Goal: Task Accomplishment & Management: Manage account settings

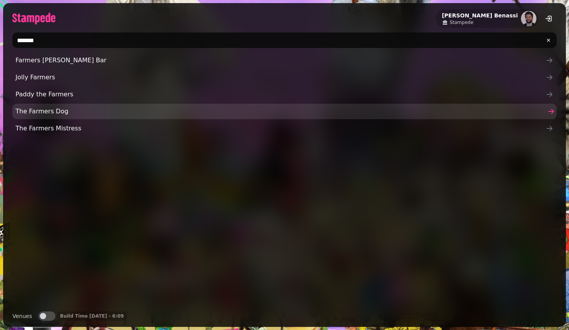
type input "*******"
click at [117, 119] on link "The Farmers Dog" at bounding box center [284, 111] width 544 height 15
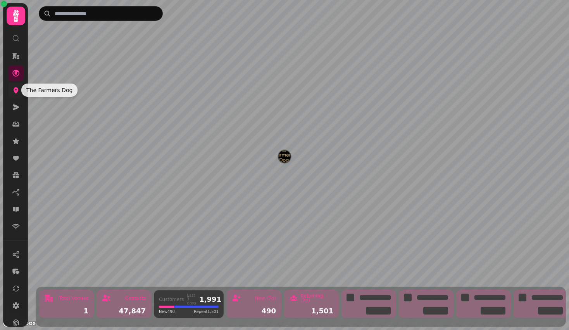
click at [10, 89] on link at bounding box center [15, 90] width 15 height 15
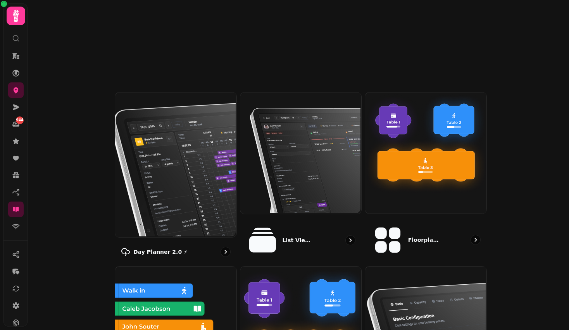
click at [182, 109] on img at bounding box center [174, 164] width 121 height 145
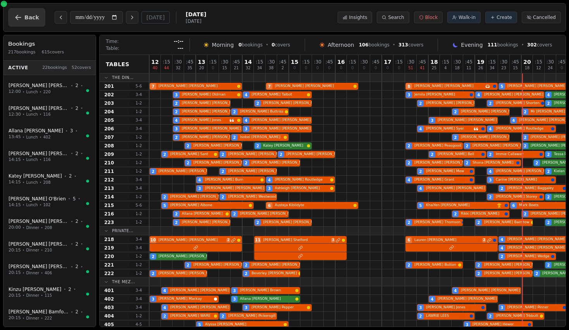
click at [20, 11] on button "Back" at bounding box center [26, 17] width 37 height 19
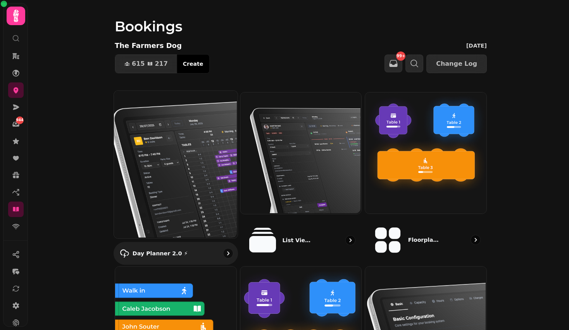
click at [181, 136] on img at bounding box center [175, 164] width 124 height 148
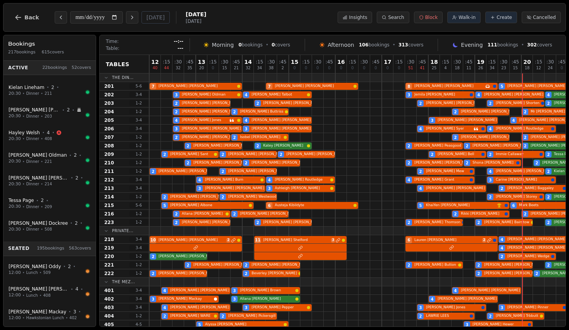
scroll to position [234, 0]
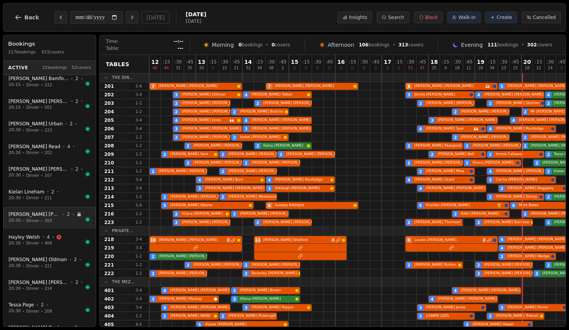
click at [72, 213] on span "•" at bounding box center [73, 215] width 2 height 6
select select "****"
select select "*"
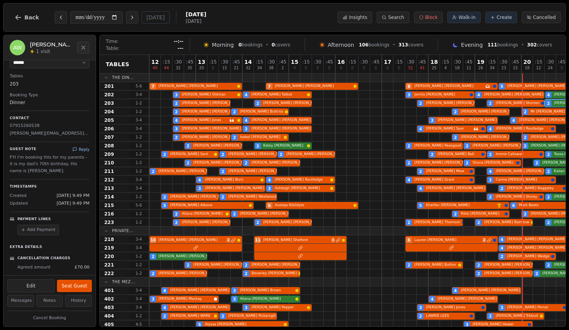
scroll to position [0, 0]
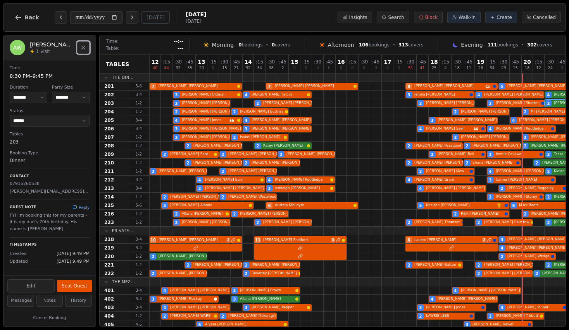
click at [79, 50] on button "Close" at bounding box center [83, 47] width 12 height 12
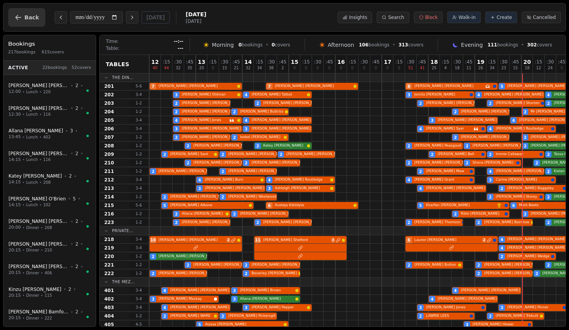
click at [35, 19] on span "Back" at bounding box center [31, 17] width 15 height 5
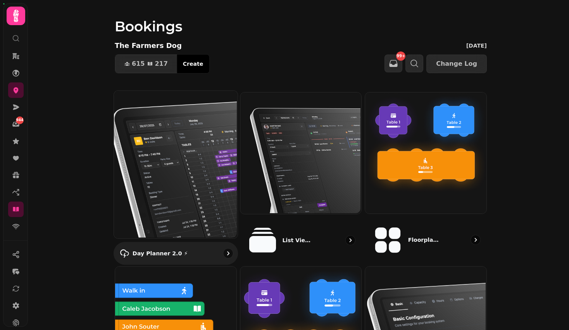
click at [172, 174] on img at bounding box center [175, 164] width 124 height 148
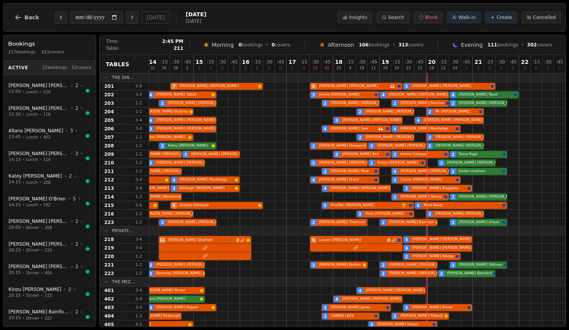
scroll to position [284, 95]
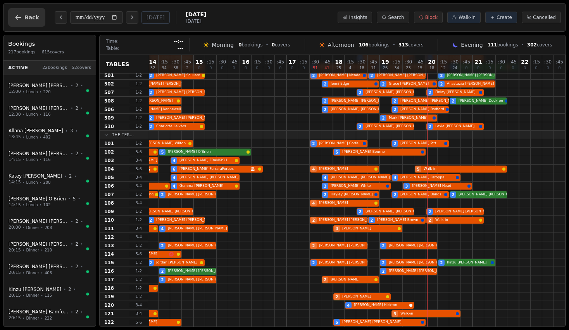
click at [27, 15] on span "Back" at bounding box center [31, 17] width 15 height 5
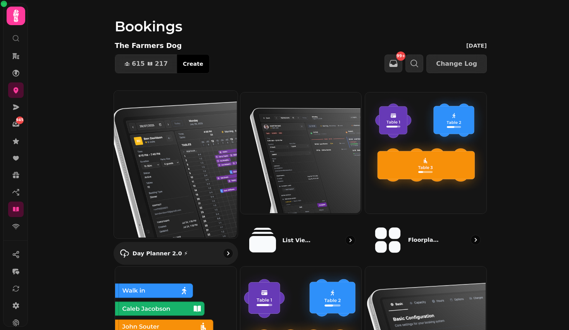
click at [171, 186] on img at bounding box center [175, 164] width 124 height 148
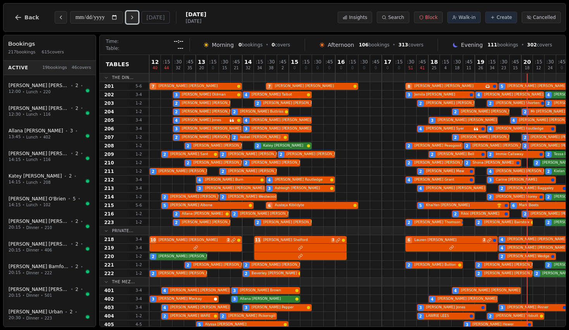
click at [133, 20] on icon "Next day" at bounding box center [132, 17] width 6 height 6
type input "**********"
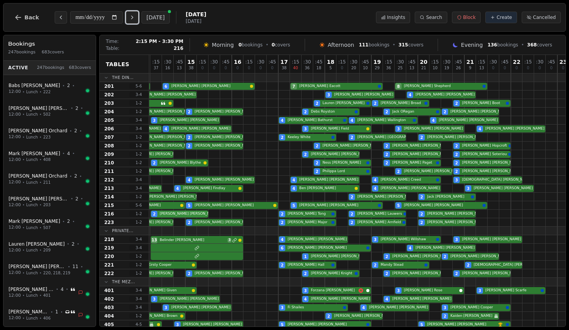
scroll to position [0, 0]
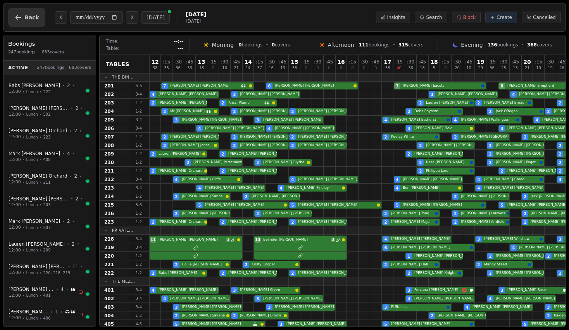
click at [28, 15] on span "Back" at bounding box center [31, 17] width 15 height 5
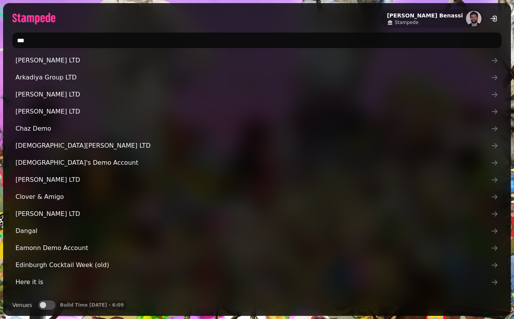
type input "****"
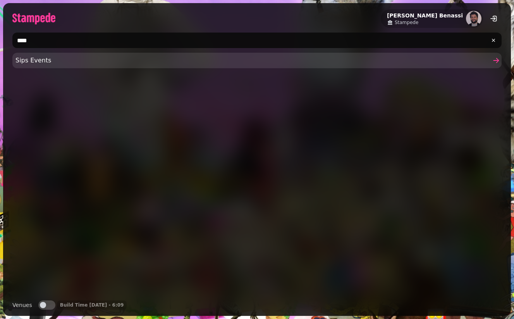
click at [114, 63] on span "Sips Events" at bounding box center [252, 60] width 475 height 9
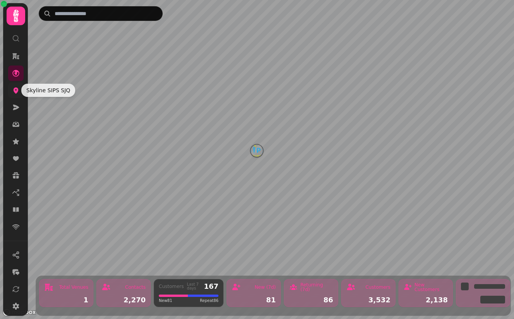
click at [19, 89] on icon at bounding box center [16, 90] width 8 height 8
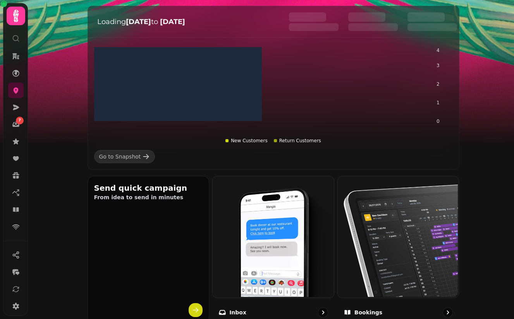
scroll to position [118, 0]
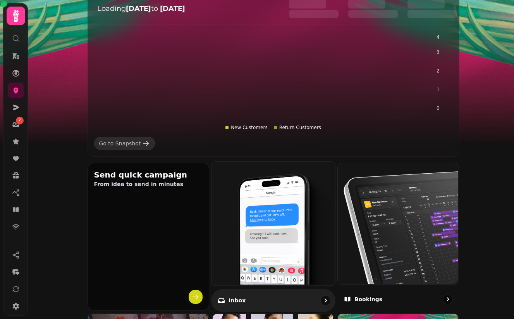
click at [326, 204] on img at bounding box center [273, 223] width 124 height 124
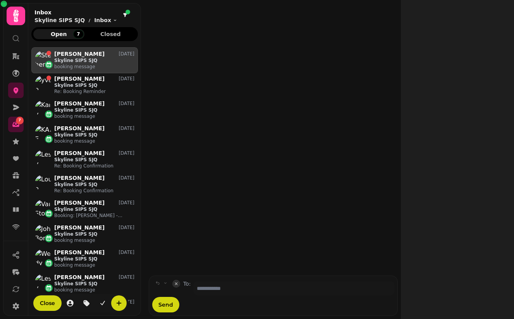
scroll to position [265, 107]
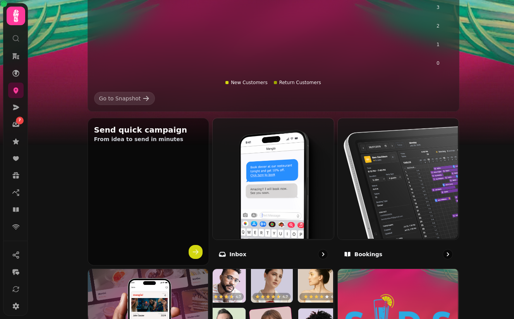
scroll to position [228, 0]
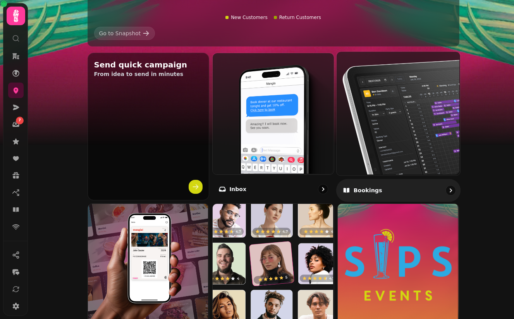
click at [393, 119] on img at bounding box center [398, 113] width 124 height 124
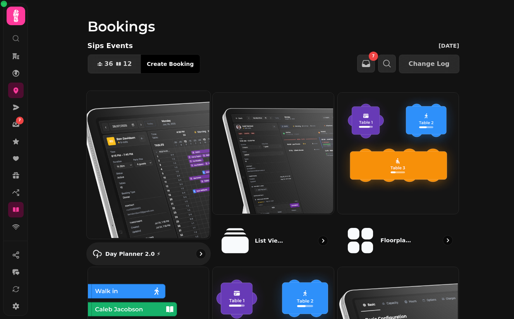
click at [174, 129] on img at bounding box center [148, 164] width 124 height 148
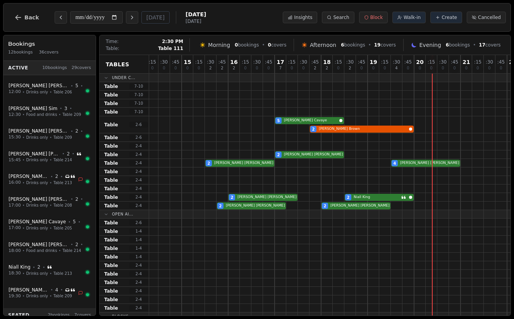
scroll to position [145, 150]
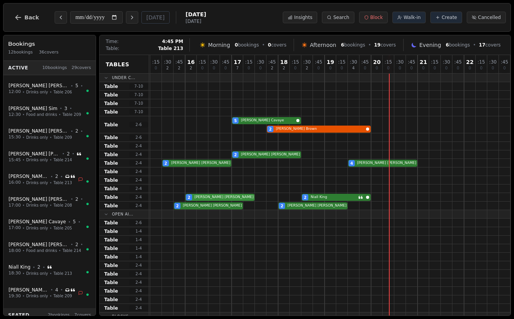
click at [224, 194] on div "2 [PERSON_NAME] Has conversation thread 2 [PERSON_NAME]" at bounding box center [254, 197] width 511 height 9
select select "****"
select select "*"
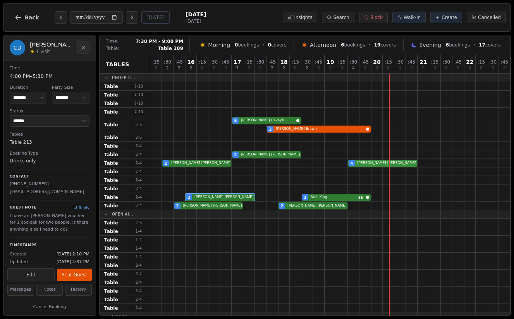
click at [390, 166] on div "3 Amy Sim 2 Lindsay Miller 4 Evan Donlevy Has conversation thread" at bounding box center [254, 163] width 511 height 9
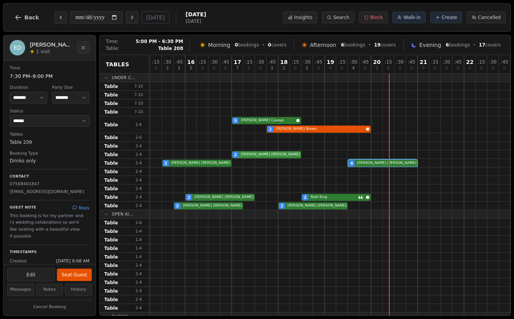
click at [263, 157] on div "2 Joanna Zhou" at bounding box center [254, 154] width 511 height 9
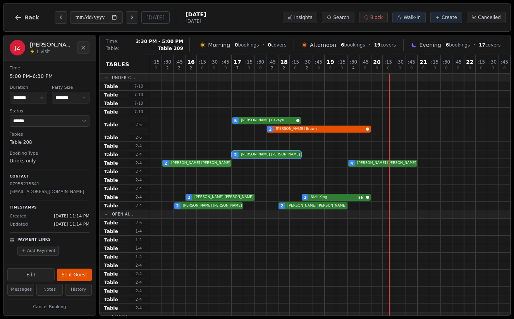
click at [212, 161] on div "3 Amy Sim 2 Lindsay Miller 4 Evan Donlevy Has conversation thread" at bounding box center [254, 163] width 511 height 9
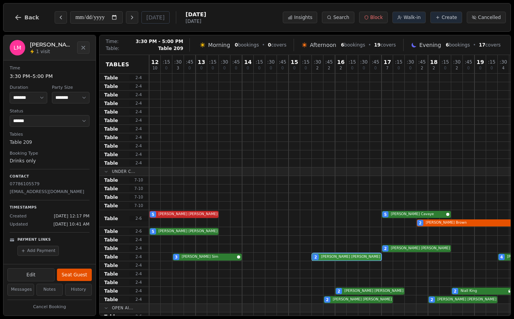
scroll to position [35, 0]
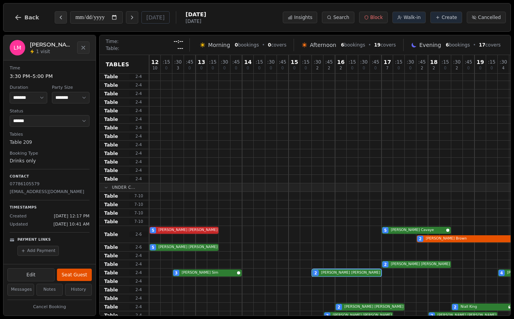
click at [60, 17] on icon "Previous day" at bounding box center [61, 17] width 2 height 3
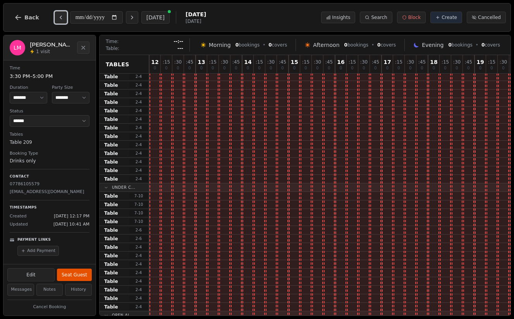
click at [60, 19] on icon "Previous day" at bounding box center [61, 17] width 6 height 6
type input "**********"
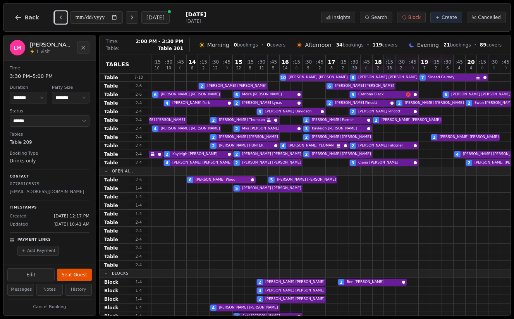
scroll to position [193, 56]
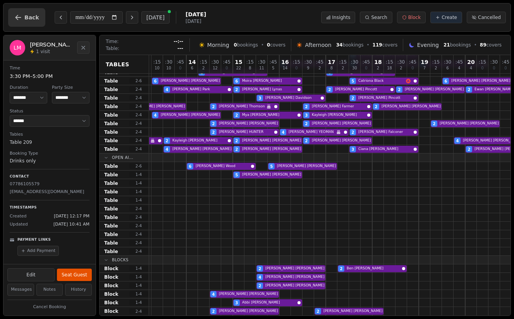
click at [25, 20] on span "Back" at bounding box center [31, 17] width 15 height 5
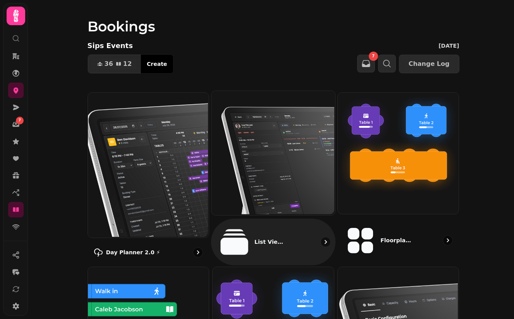
click at [283, 170] on img at bounding box center [273, 152] width 124 height 124
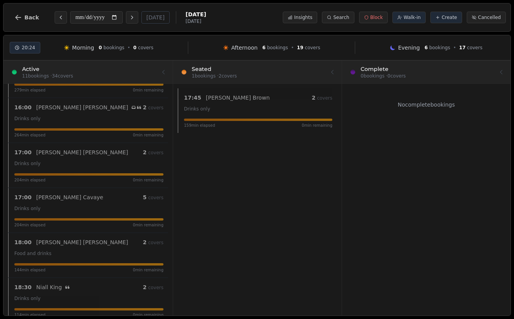
scroll to position [272, 0]
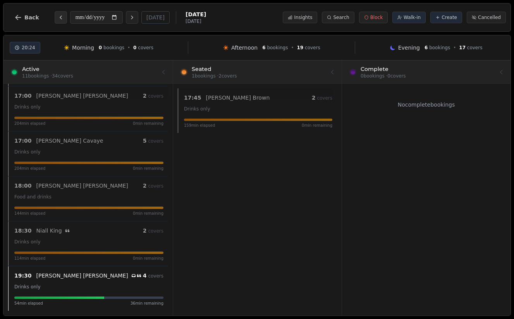
click at [60, 21] on button "Previous day" at bounding box center [61, 17] width 12 height 12
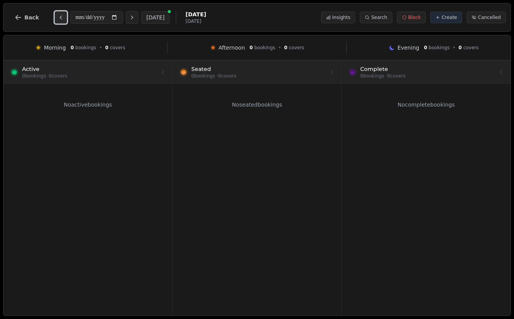
click at [60, 17] on icon "Previous day" at bounding box center [61, 17] width 6 height 6
type input "**********"
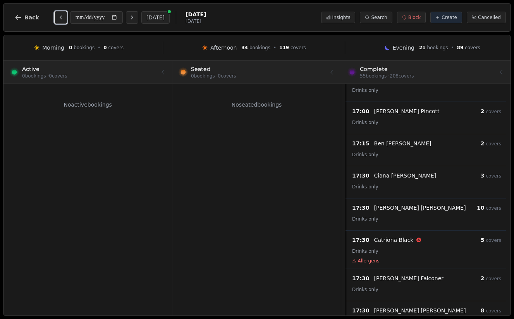
scroll to position [1179, 0]
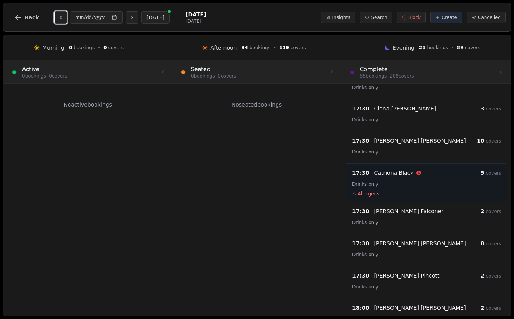
click at [403, 179] on div "Drinks only" at bounding box center [426, 183] width 149 height 9
select select "****"
select select "*"
select select "********"
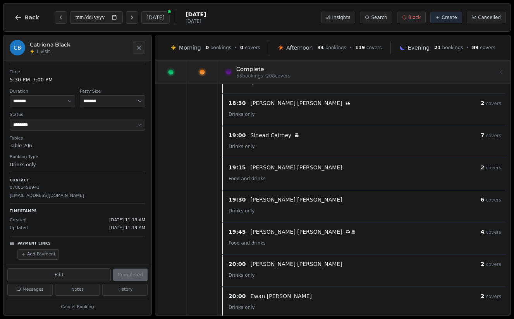
scroll to position [1552, 0]
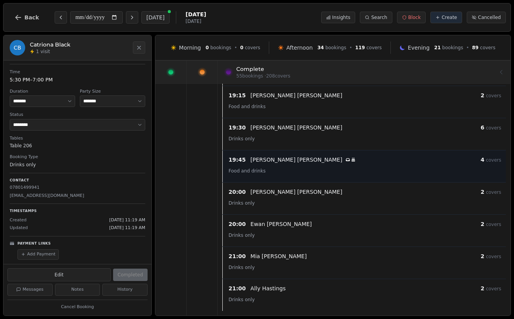
click at [320, 161] on div "Rebecca Drury Has conversation thread Birthday celebration" at bounding box center [366, 160] width 230 height 8
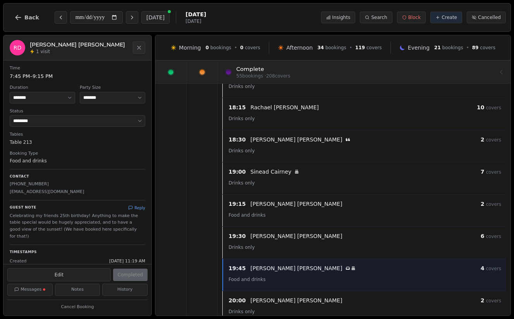
scroll to position [1354, 0]
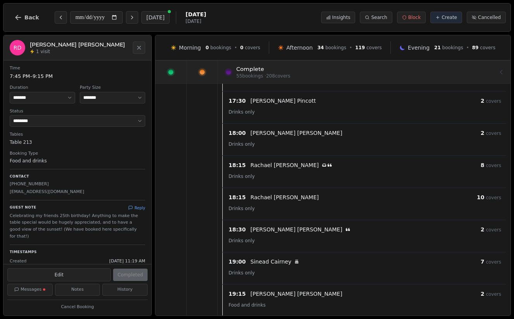
click at [320, 161] on div "Rachael Whyte Has conversation thread" at bounding box center [366, 165] width 230 height 8
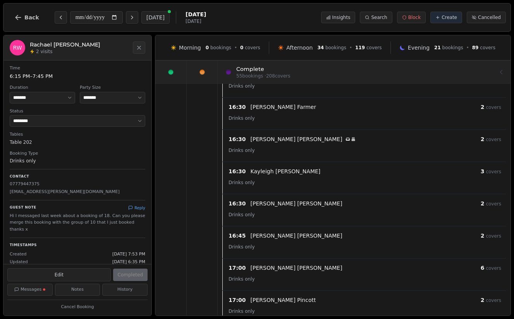
scroll to position [902, 0]
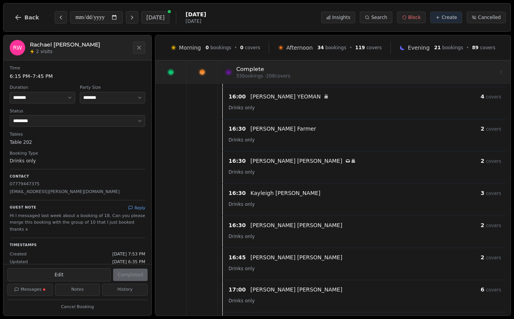
click at [320, 161] on div "Connor Philip Has conversation thread Birthday celebration" at bounding box center [366, 161] width 230 height 8
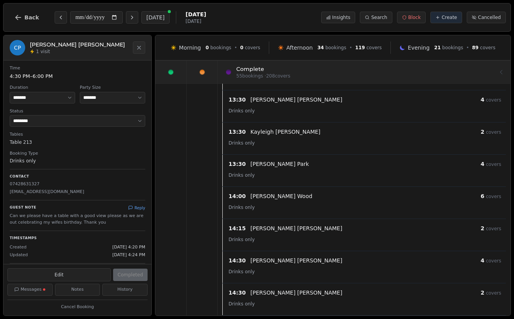
scroll to position [0, 0]
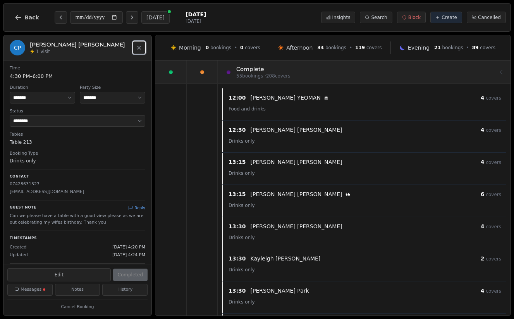
click at [143, 43] on button "Close" at bounding box center [139, 47] width 12 height 12
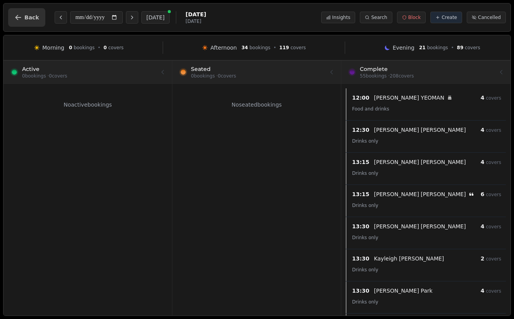
click at [22, 10] on button "Back" at bounding box center [26, 17] width 37 height 19
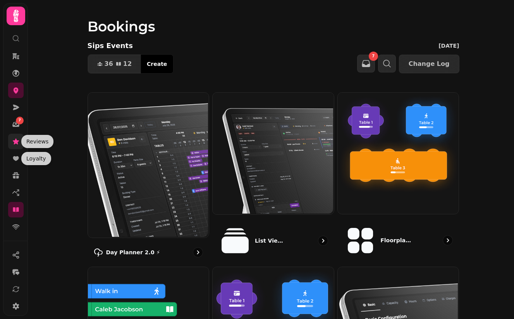
click at [17, 143] on icon at bounding box center [16, 141] width 6 height 6
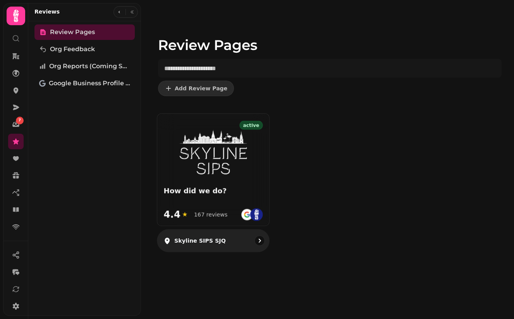
click at [235, 160] on img at bounding box center [213, 151] width 73 height 51
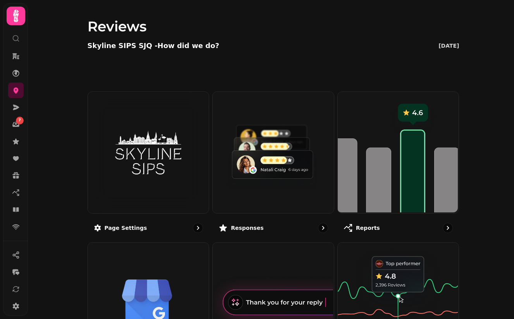
click at [235, 160] on img at bounding box center [272, 151] width 121 height 121
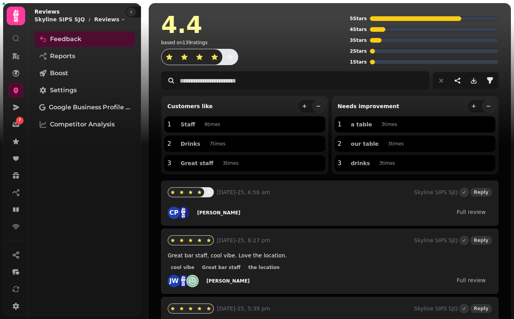
click at [127, 15] on button "button" at bounding box center [131, 11] width 9 height 9
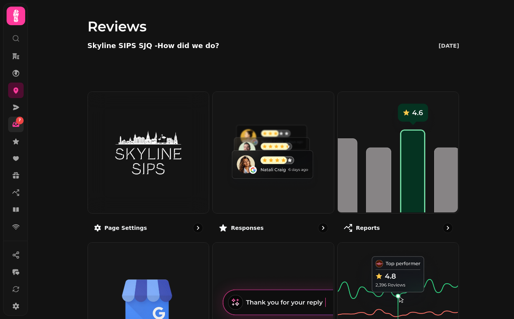
click at [20, 130] on link "7" at bounding box center [15, 124] width 15 height 15
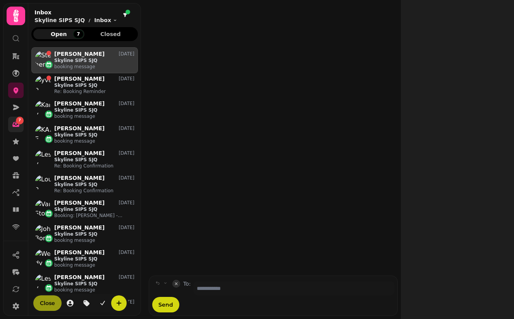
scroll to position [265, 107]
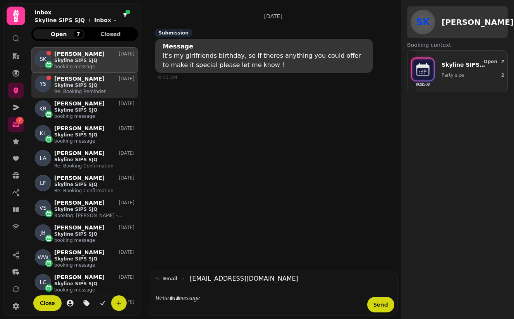
click at [87, 75] on div "YS yvane smith 22 Aug Skyline SIPS SJQ Re: Booking Reminder" at bounding box center [84, 85] width 107 height 26
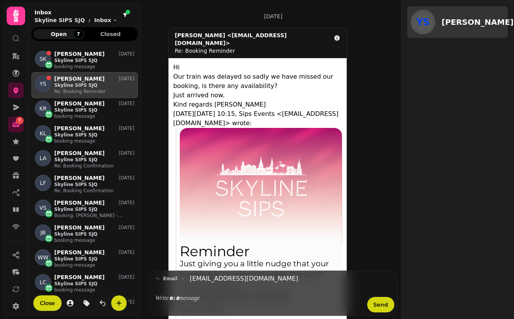
scroll to position [195, 0]
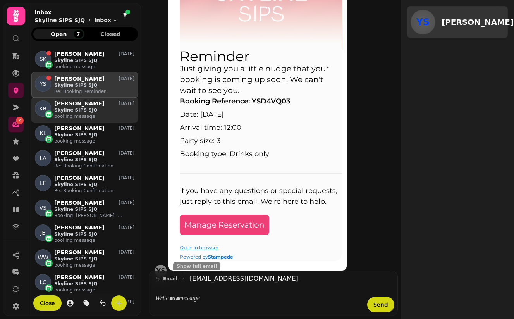
click at [83, 112] on p "Skyline SIPS SJQ" at bounding box center [94, 110] width 80 height 6
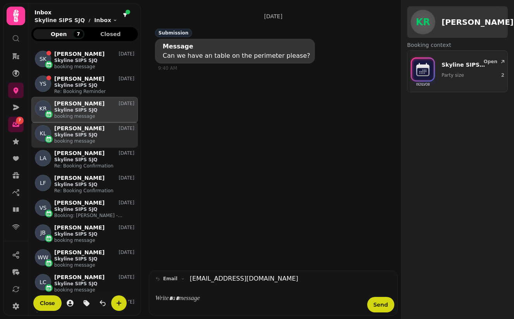
click at [87, 142] on p "booking message" at bounding box center [94, 141] width 80 height 6
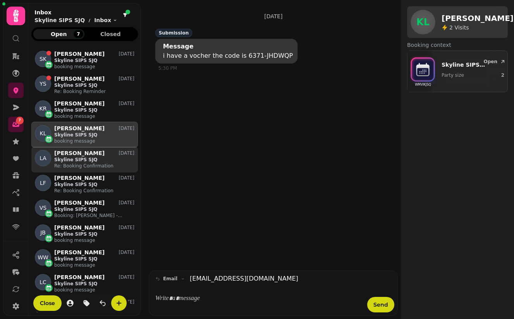
click at [95, 169] on div "LA Lesley Affleck 19 Aug Skyline SIPS SJQ Re: Booking Confirmation" at bounding box center [84, 159] width 107 height 26
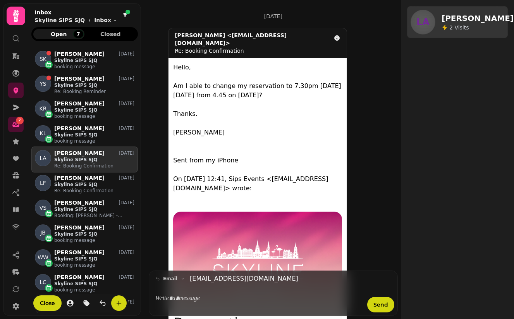
click at [95, 169] on div "LA Lesley Affleck 19 Aug Skyline SIPS SJQ Re: Booking Confirmation" at bounding box center [84, 159] width 107 height 26
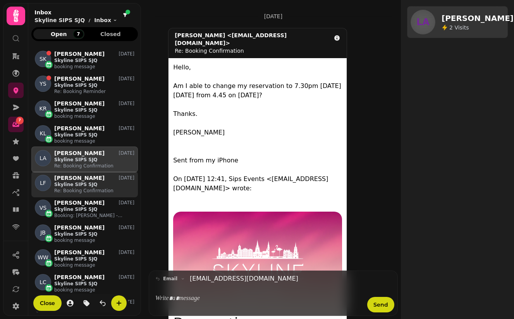
click at [97, 189] on p "Re: Booking Confirmation" at bounding box center [94, 191] width 80 height 6
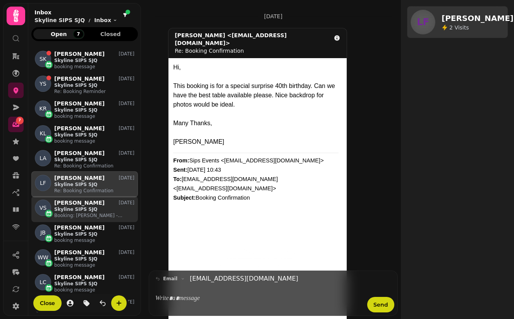
click at [97, 209] on p "Skyline SIPS SJQ" at bounding box center [94, 209] width 80 height 6
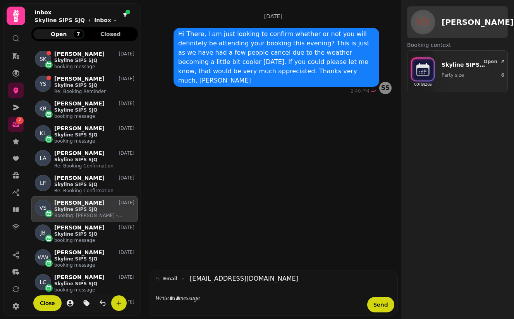
click at [198, 174] on div "19 Aug, 2025 Hi There, I am just looking to confirm whether or not you will def…" at bounding box center [273, 138] width 243 height 264
click at [15, 91] on icon at bounding box center [16, 91] width 5 height 6
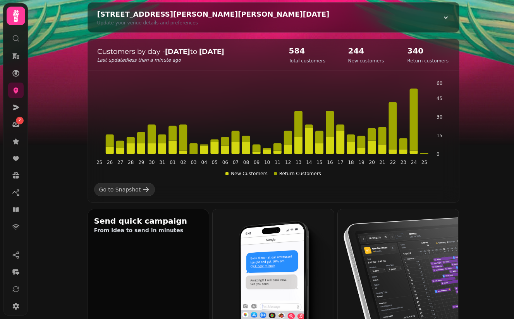
scroll to position [118, 0]
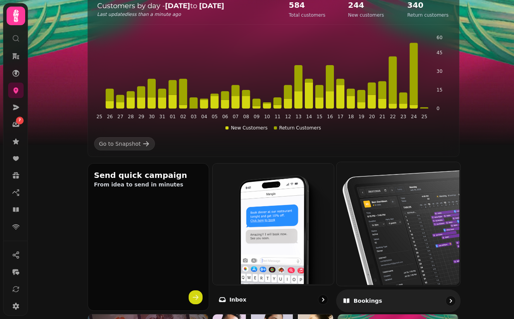
click at [408, 216] on img at bounding box center [398, 223] width 124 height 124
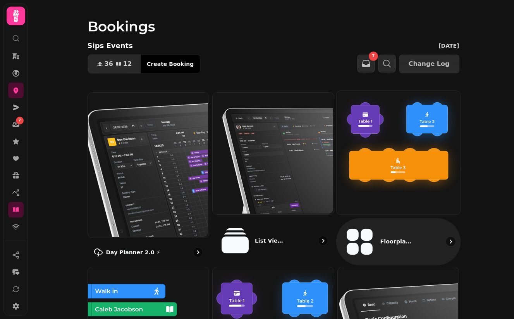
click at [403, 143] on img at bounding box center [398, 152] width 124 height 124
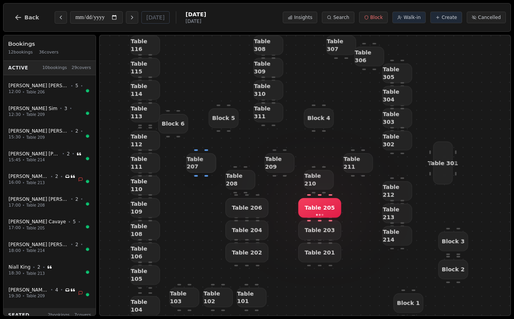
click at [201, 163] on span "Table 207" at bounding box center [200, 162] width 29 height 15
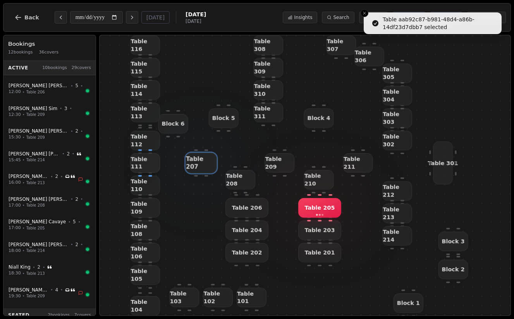
click at [143, 165] on span "Table 111" at bounding box center [145, 162] width 29 height 15
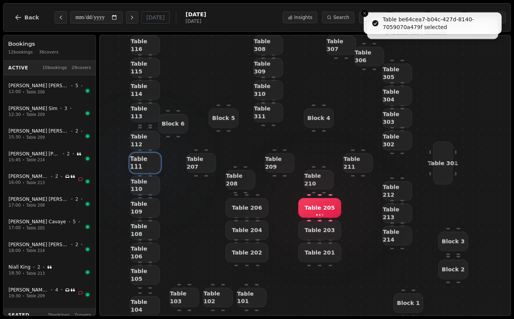
click at [145, 185] on span "Table 110" at bounding box center [145, 185] width 29 height 15
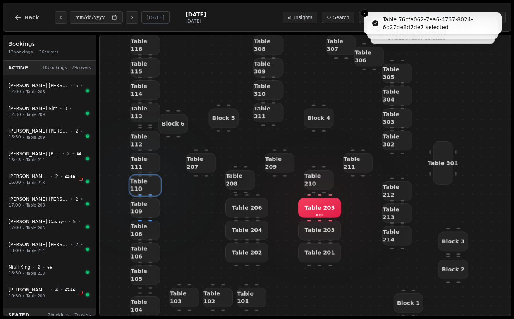
click at [145, 205] on span "Table 109" at bounding box center [145, 207] width 29 height 15
click at [145, 225] on div at bounding box center [145, 207] width 54 height 35
click at [147, 229] on span "Table 108" at bounding box center [145, 229] width 29 height 15
click at [147, 250] on span "Table 106" at bounding box center [145, 252] width 29 height 15
click at [148, 272] on span "Table 105" at bounding box center [145, 274] width 29 height 15
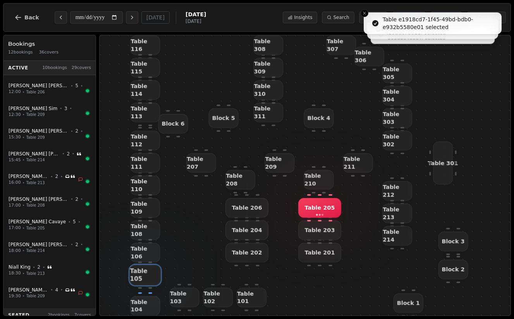
click at [147, 307] on span "Table 104" at bounding box center [145, 305] width 29 height 15
click at [174, 296] on span "Table 103" at bounding box center [184, 297] width 29 height 15
click at [219, 299] on span "Table 102" at bounding box center [217, 297] width 29 height 15
click at [269, 296] on div "Table 208 Table 210 Block 2 Table 211 Block 4 Table 116 Table 307 Table 112 Tab…" at bounding box center [305, 175] width 350 height 280
click at [253, 284] on div "Table 208 Table 210 Block 2 Table 211 Block 4 Table 116 Table 307 Table 112 Tab…" at bounding box center [305, 175] width 350 height 280
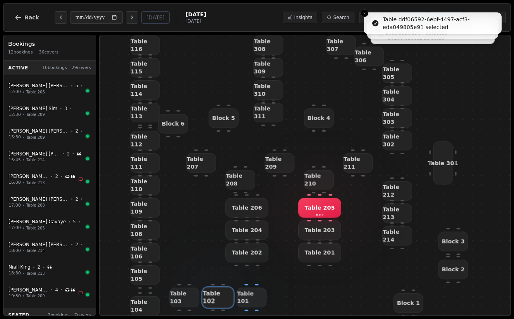
click at [253, 294] on span "Table 101" at bounding box center [251, 297] width 29 height 15
click at [250, 249] on span "Table 202" at bounding box center [247, 252] width 30 height 7
click at [248, 229] on span "Table 204" at bounding box center [247, 229] width 30 height 7
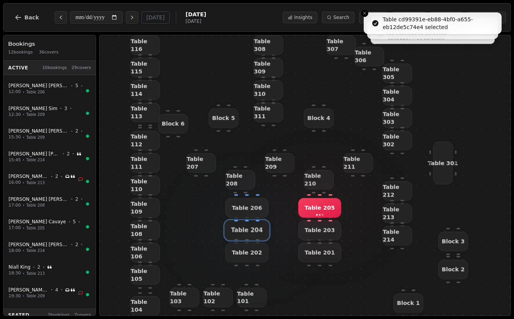
click at [246, 201] on div "Table 206" at bounding box center [246, 208] width 43 height 20
click at [244, 178] on span "Table 208" at bounding box center [240, 179] width 29 height 15
click at [284, 187] on div "Table 208 Table 210 Block 2 Table 211 Block 4 Table 116 Table 307 Table 112 Tab…" at bounding box center [305, 175] width 350 height 280
click at [282, 163] on span "Table 209" at bounding box center [279, 162] width 29 height 15
click at [322, 179] on span "Table 210" at bounding box center [318, 179] width 29 height 15
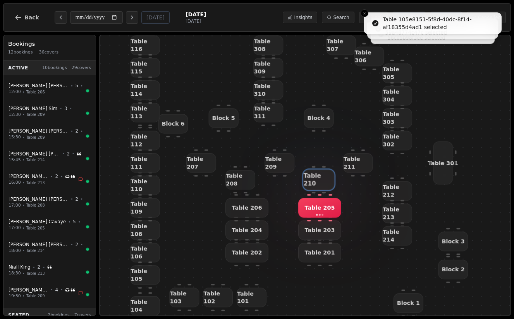
click at [317, 209] on span "Table 205" at bounding box center [320, 207] width 30 height 7
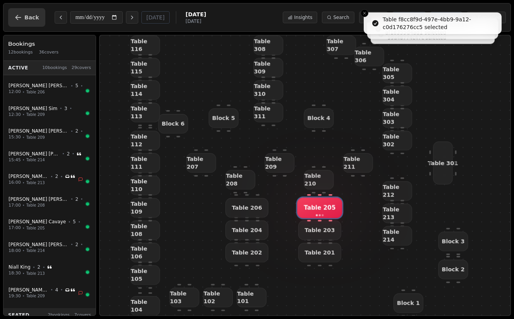
click at [24, 24] on button "Back" at bounding box center [26, 17] width 37 height 19
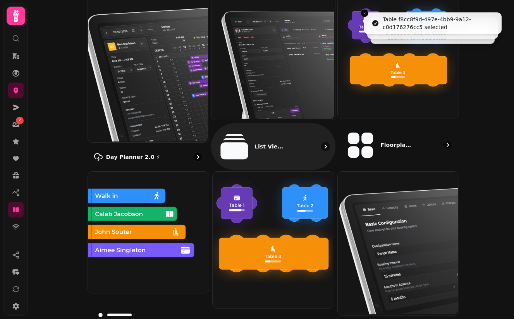
scroll to position [96, 0]
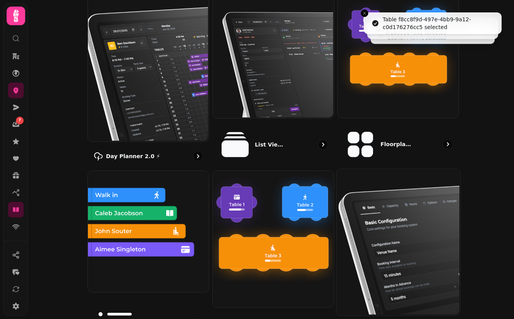
click at [416, 203] on img at bounding box center [398, 241] width 124 height 146
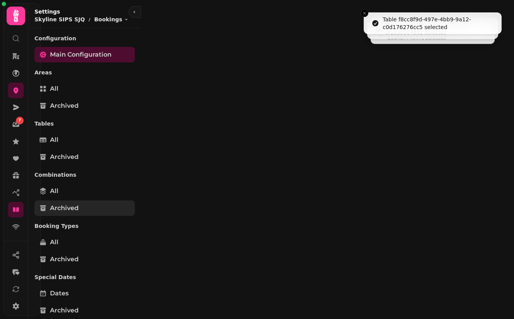
select select "**********"
select select "*"
select select "**"
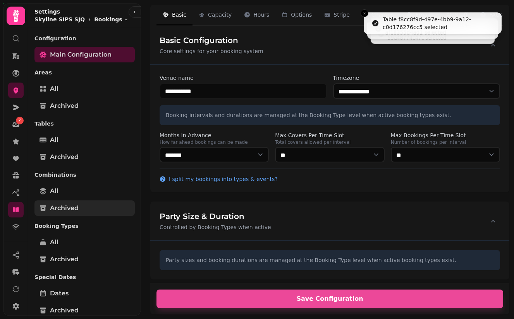
select select "**********"
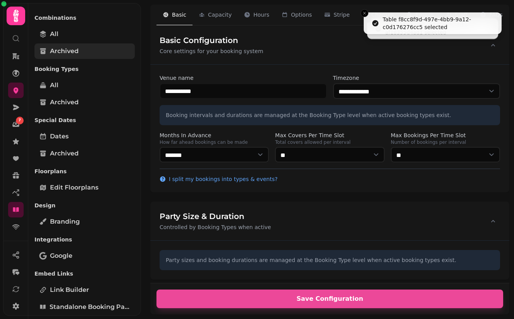
scroll to position [211, 0]
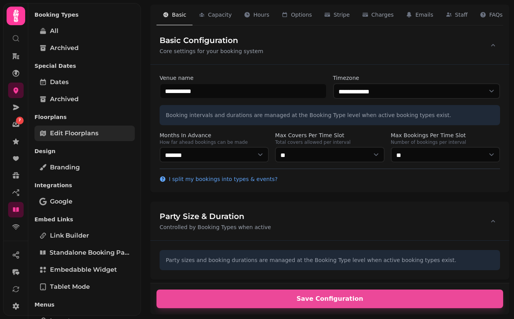
click at [86, 139] on link "Edit Floorplans" at bounding box center [84, 133] width 100 height 15
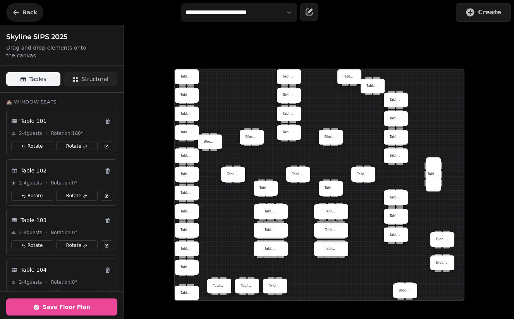
click at [17, 13] on icon "button" at bounding box center [16, 13] width 8 height 8
select select "**********"
select select "*"
select select "**"
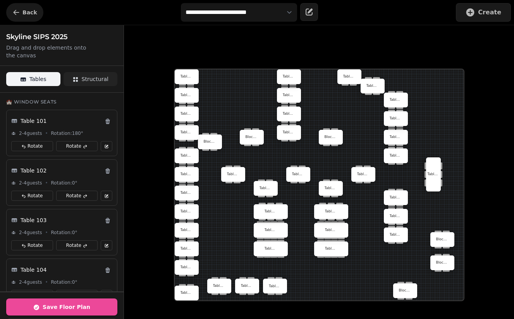
select select "**********"
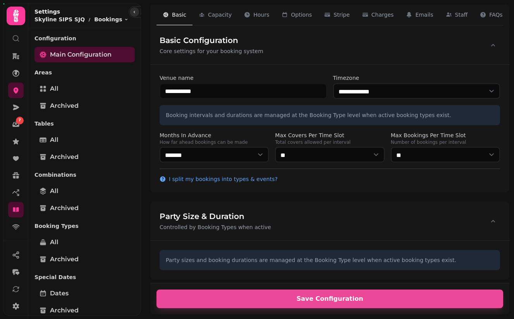
click at [132, 14] on icon "button" at bounding box center [134, 12] width 5 height 5
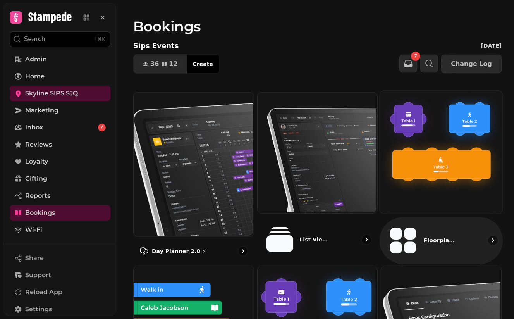
click at [410, 188] on img at bounding box center [440, 151] width 122 height 122
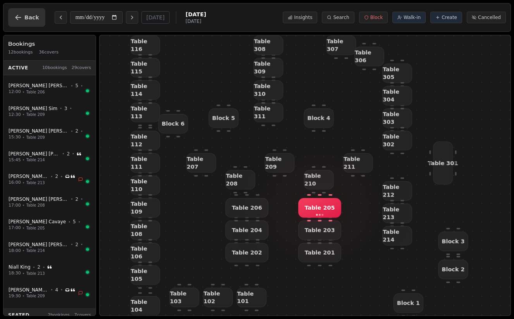
click at [25, 19] on span "Back" at bounding box center [31, 17] width 15 height 5
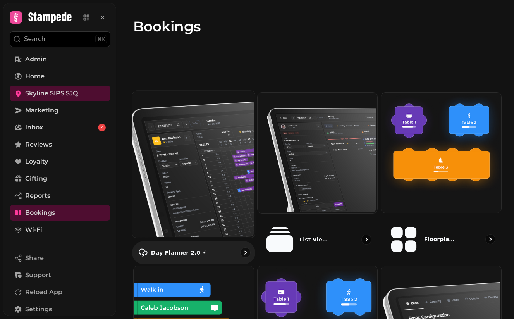
scroll to position [94, 0]
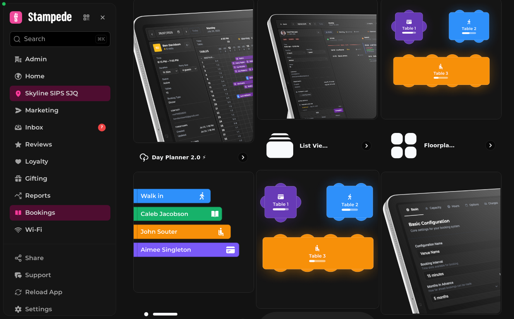
click at [300, 185] on img at bounding box center [317, 238] width 122 height 138
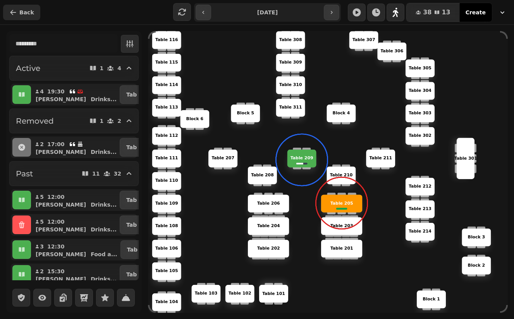
click at [20, 17] on button "Back" at bounding box center [21, 12] width 37 height 15
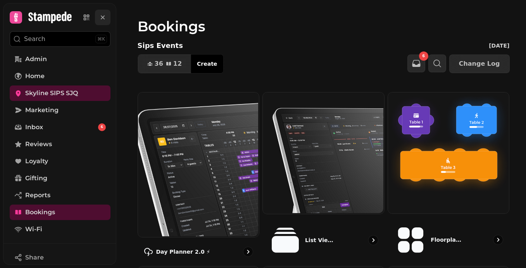
click at [103, 17] on icon at bounding box center [103, 17] width 4 height 4
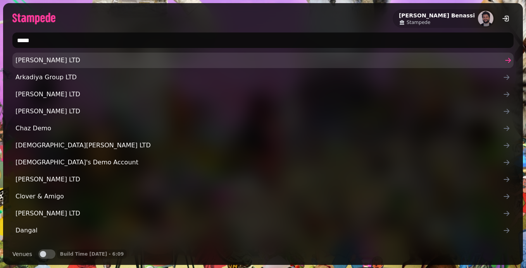
type input "******"
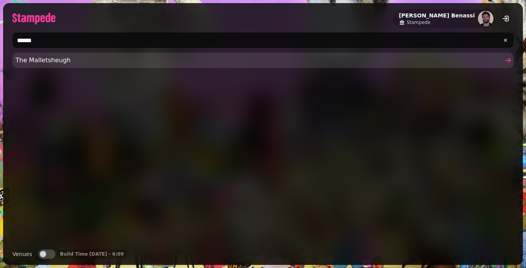
click at [38, 59] on span "The Malletsheugh" at bounding box center [258, 60] width 487 height 9
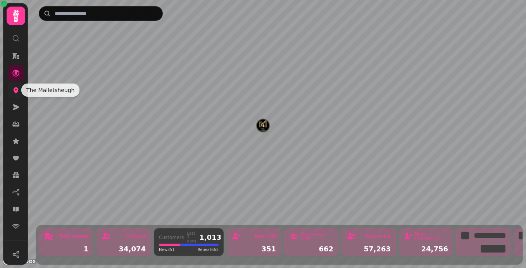
click at [16, 91] on icon at bounding box center [16, 91] width 5 height 6
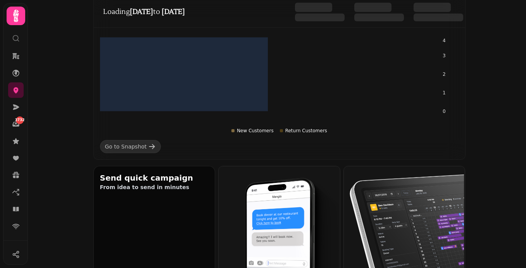
scroll to position [143, 0]
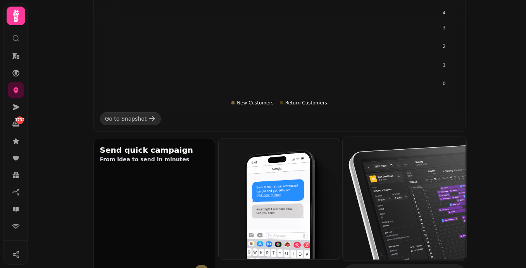
click at [408, 191] on img at bounding box center [404, 198] width 124 height 124
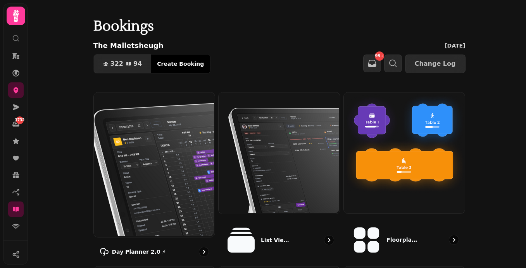
click at [155, 165] on img at bounding box center [153, 164] width 121 height 145
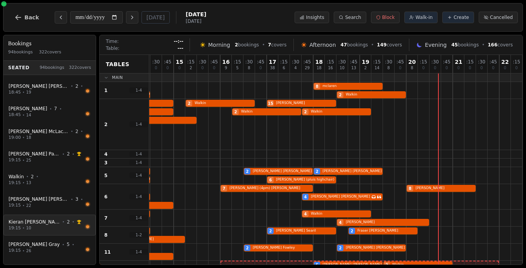
scroll to position [1944, 0]
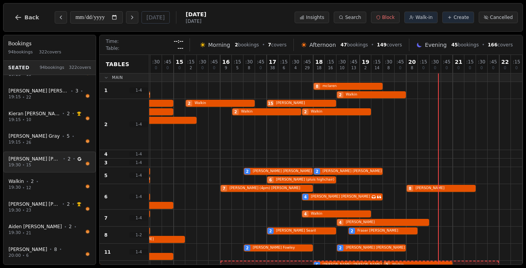
click at [64, 159] on div "Stuart Hurren • 2 •" at bounding box center [46, 159] width 74 height 6
select select "****"
select select "*"
select select "******"
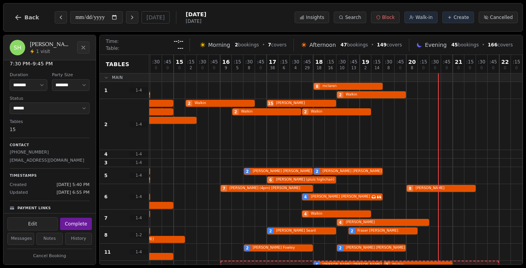
scroll to position [0, 0]
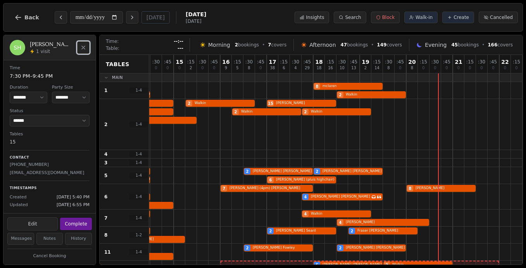
click at [82, 53] on button "Close" at bounding box center [83, 47] width 12 height 12
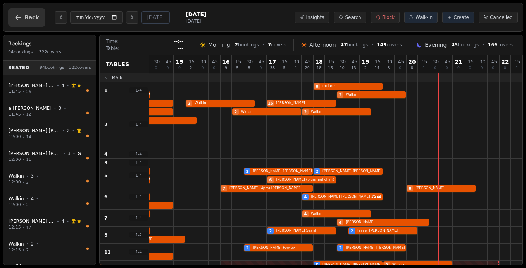
click at [26, 17] on span "Back" at bounding box center [31, 17] width 15 height 5
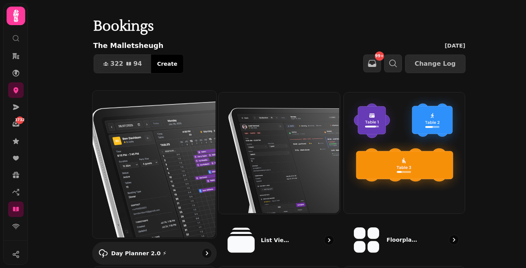
click at [157, 153] on img at bounding box center [153, 164] width 124 height 148
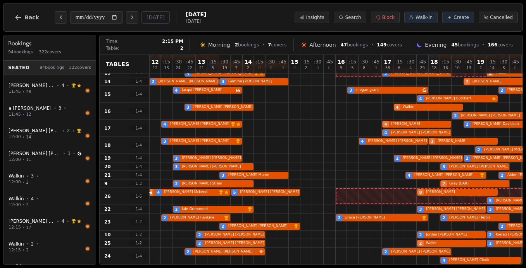
scroll to position [209, 115]
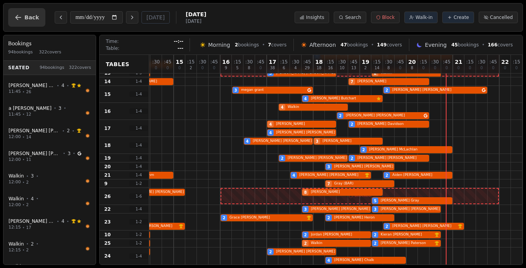
click at [19, 22] on button "Back" at bounding box center [26, 17] width 37 height 19
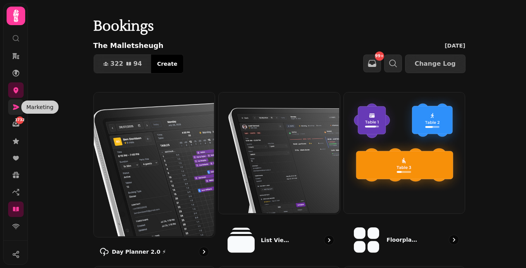
click at [14, 104] on icon at bounding box center [16, 107] width 8 height 8
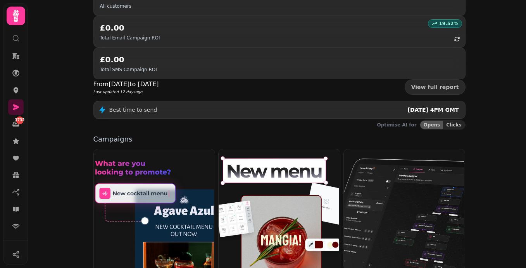
scroll to position [114, 0]
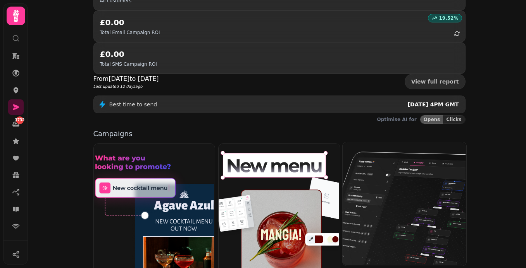
click at [409, 142] on img at bounding box center [404, 204] width 124 height 124
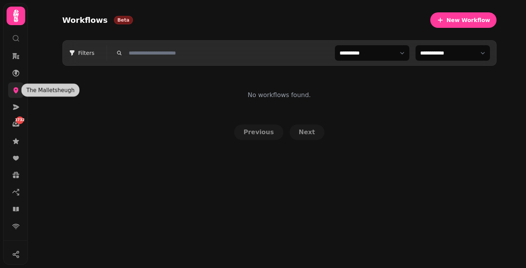
click at [17, 88] on icon at bounding box center [16, 91] width 5 height 6
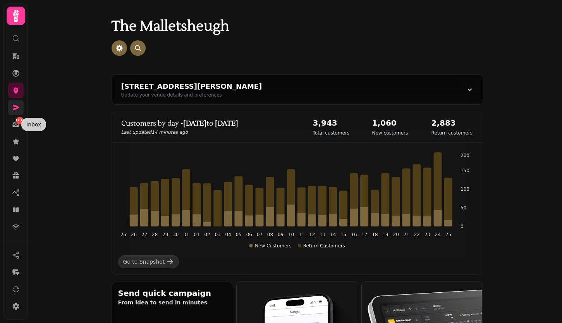
click at [12, 113] on link at bounding box center [15, 107] width 15 height 15
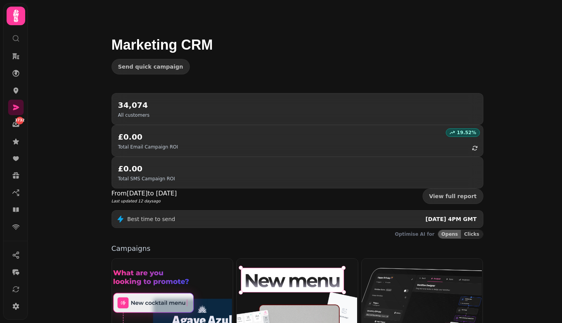
scroll to position [76, 0]
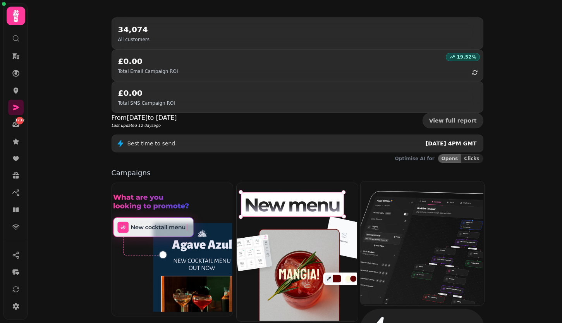
click at [397, 213] on img at bounding box center [422, 243] width 124 height 124
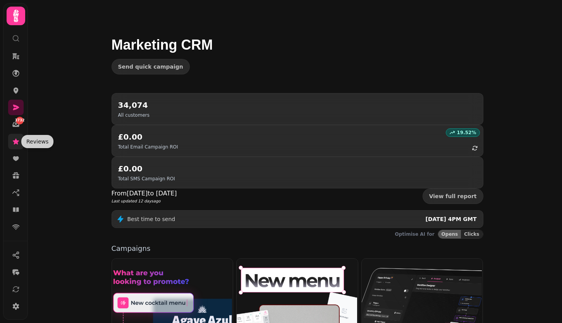
click at [17, 141] on icon at bounding box center [16, 141] width 6 height 6
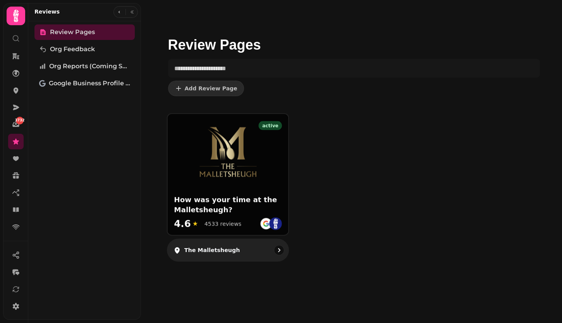
click at [251, 182] on div "active How was your time at the Malletsheugh? 4.6 ★ 4533 reviews" at bounding box center [227, 174] width 120 height 120
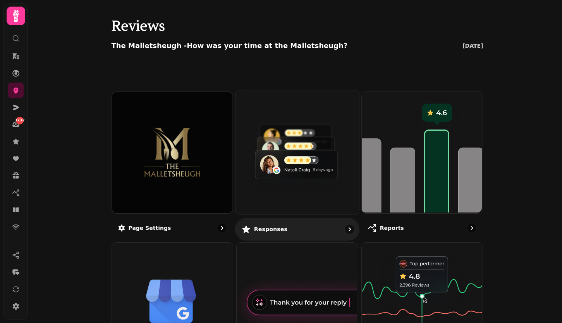
click at [268, 137] on img at bounding box center [297, 151] width 124 height 124
